Goal: Task Accomplishment & Management: Manage account settings

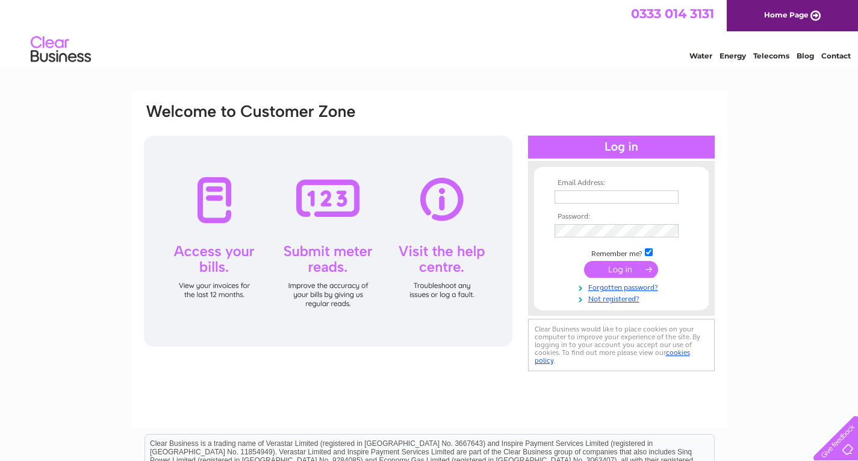
type input "davidgray@jamesborthwick.co.uk"
click at [624, 267] on input "submit" at bounding box center [621, 269] width 74 height 17
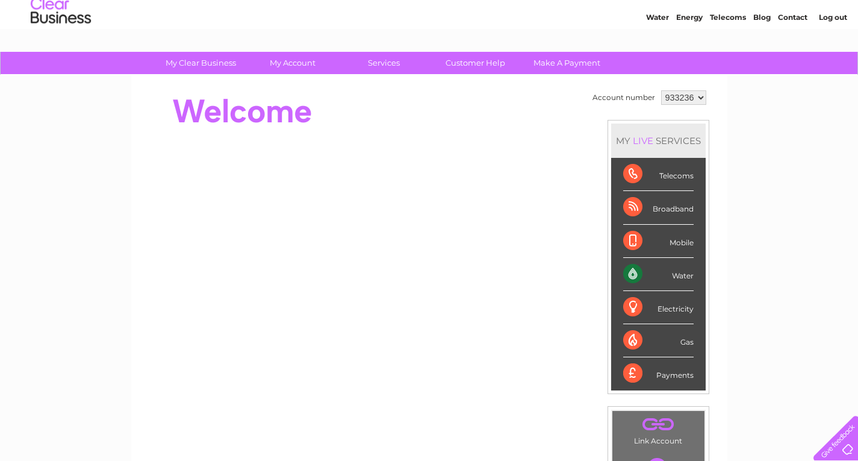
scroll to position [14, 0]
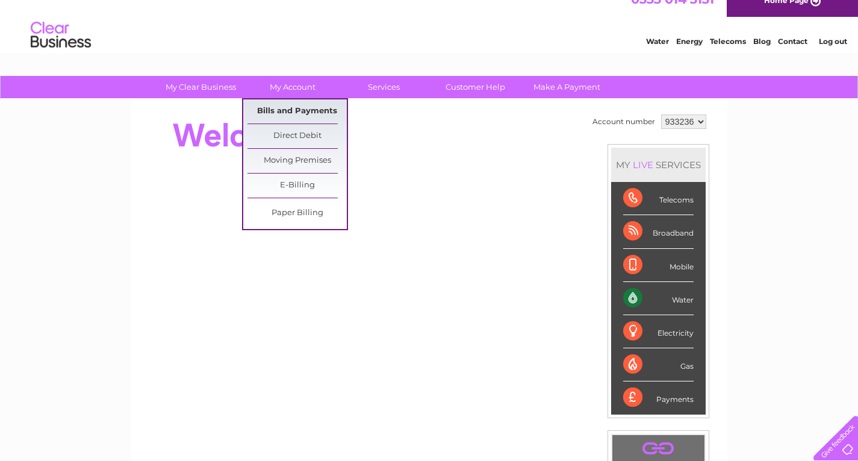
click at [287, 106] on link "Bills and Payments" at bounding box center [296, 111] width 99 height 24
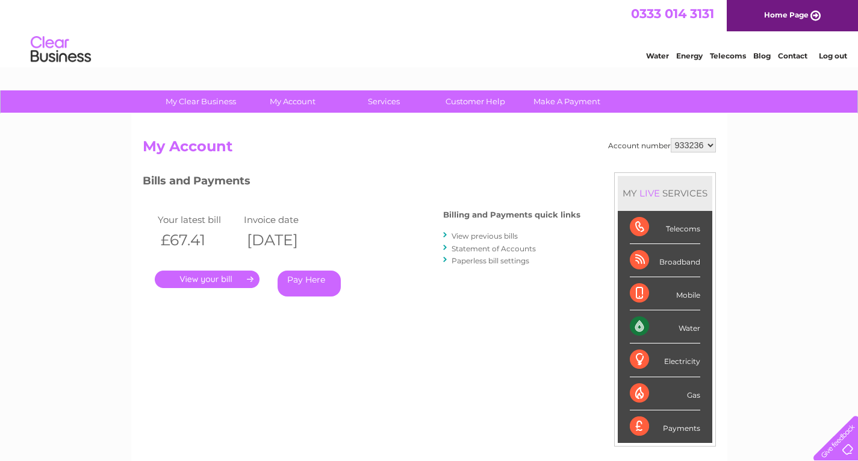
click at [212, 276] on link "." at bounding box center [207, 278] width 105 height 17
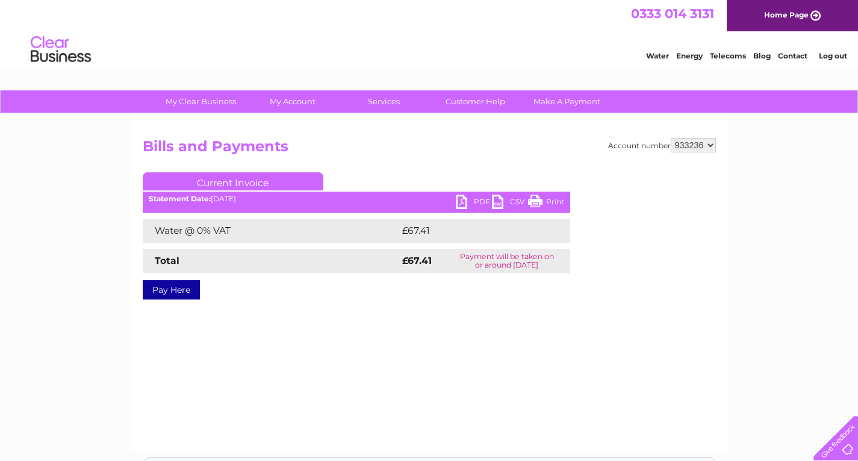
click at [543, 197] on link "Print" at bounding box center [546, 202] width 36 height 17
click at [467, 200] on link "PDF" at bounding box center [474, 202] width 36 height 17
